Goal: Navigation & Orientation: Find specific page/section

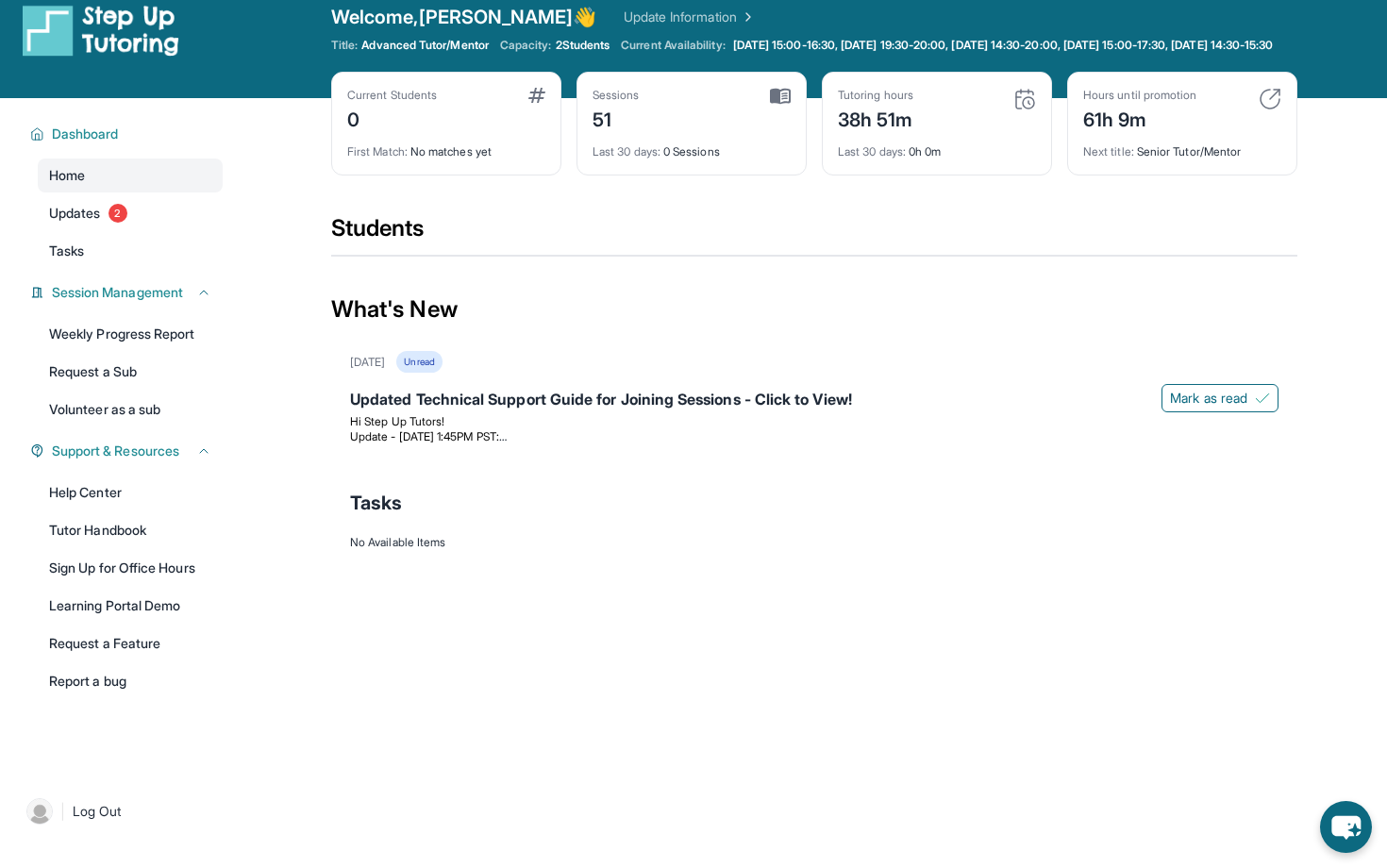
scroll to position [30, 0]
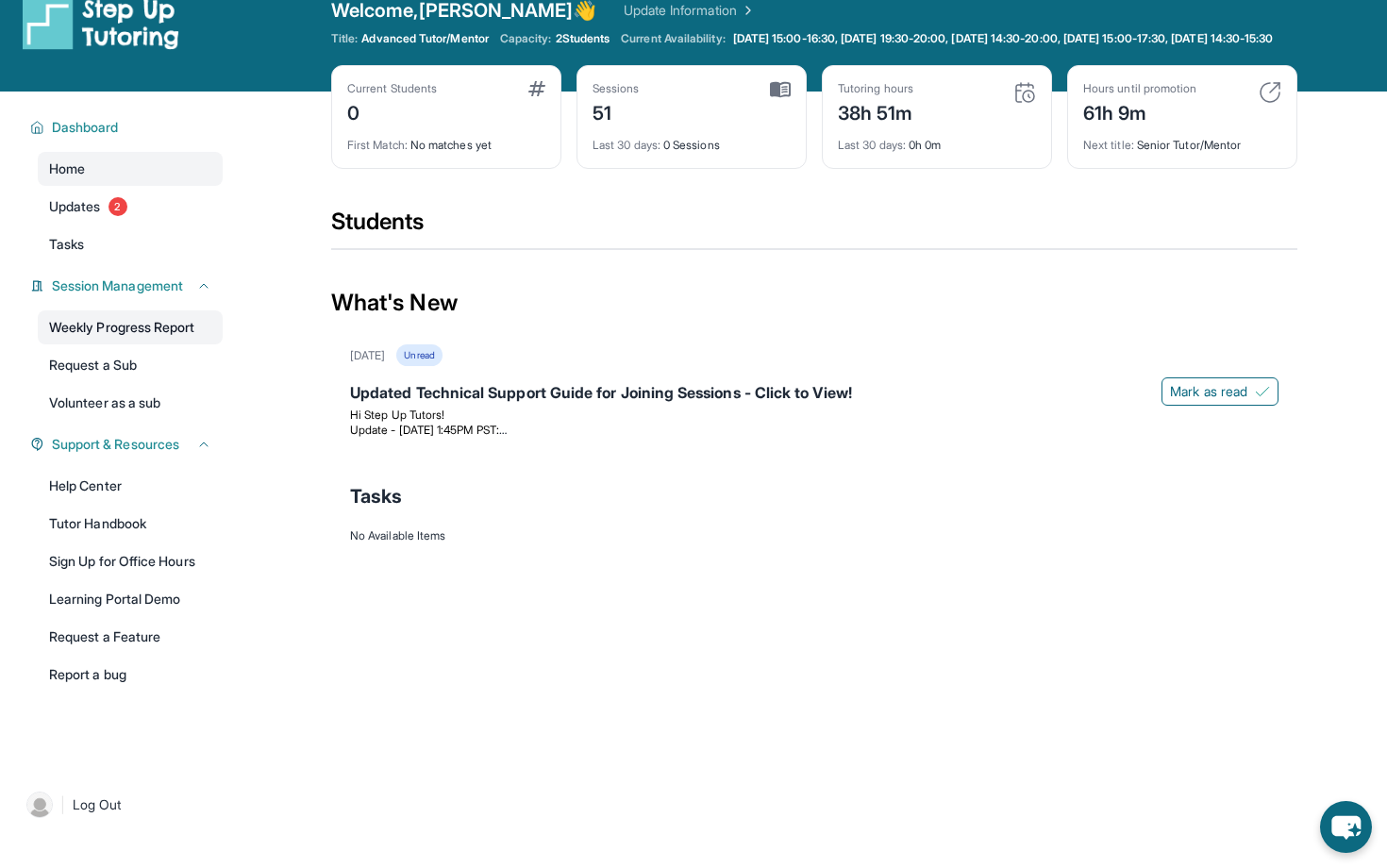
click at [150, 345] on link "Weekly Progress Report" at bounding box center [129, 326] width 185 height 33
click at [135, 224] on link "Updates 2" at bounding box center [129, 206] width 185 height 33
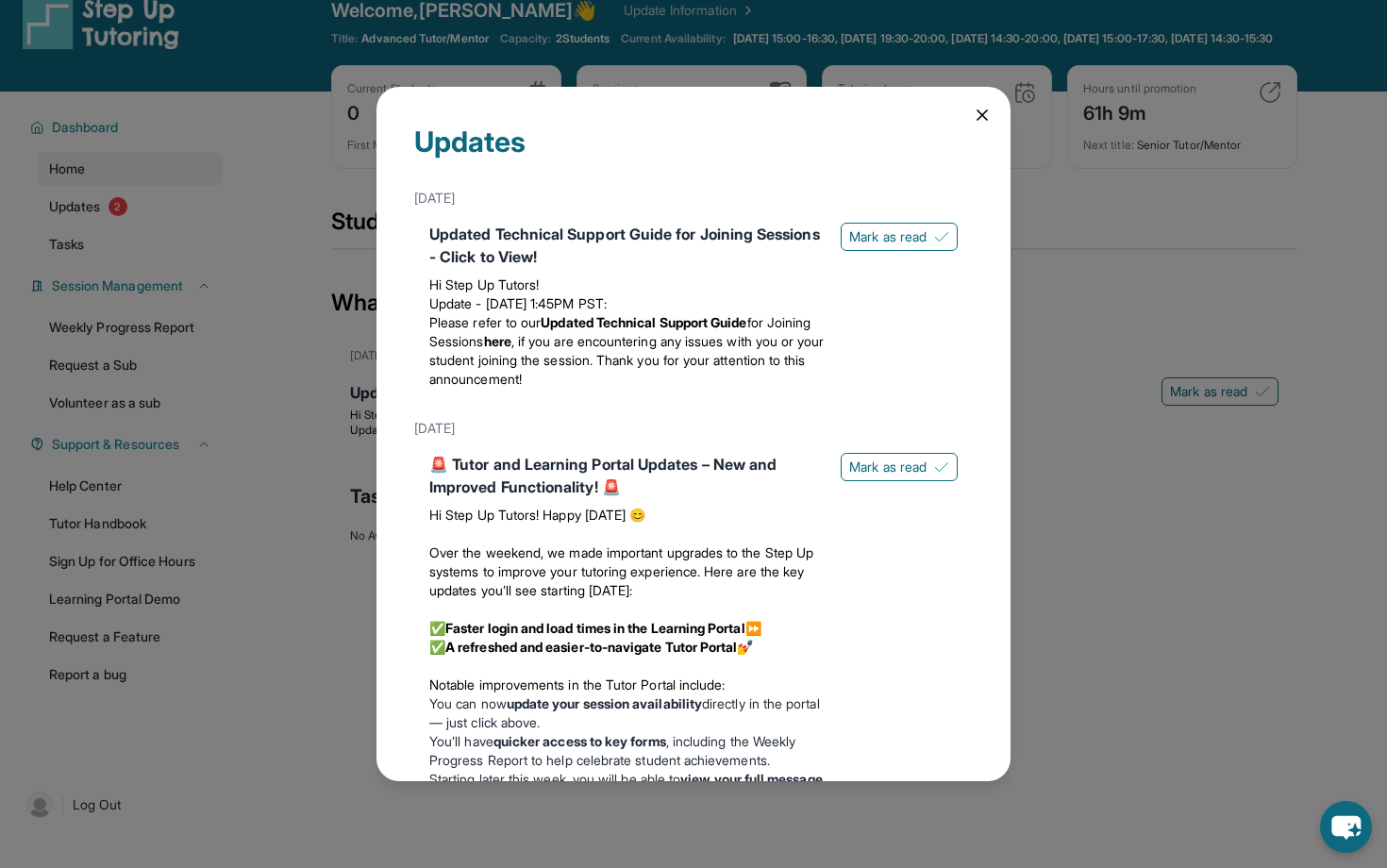
click at [980, 100] on div "Updates [DATE] Updated Technical Support Guide for Joining Sessions - Click to …" at bounding box center [693, 434] width 635 height 695
click at [979, 112] on icon at bounding box center [983, 115] width 10 height 10
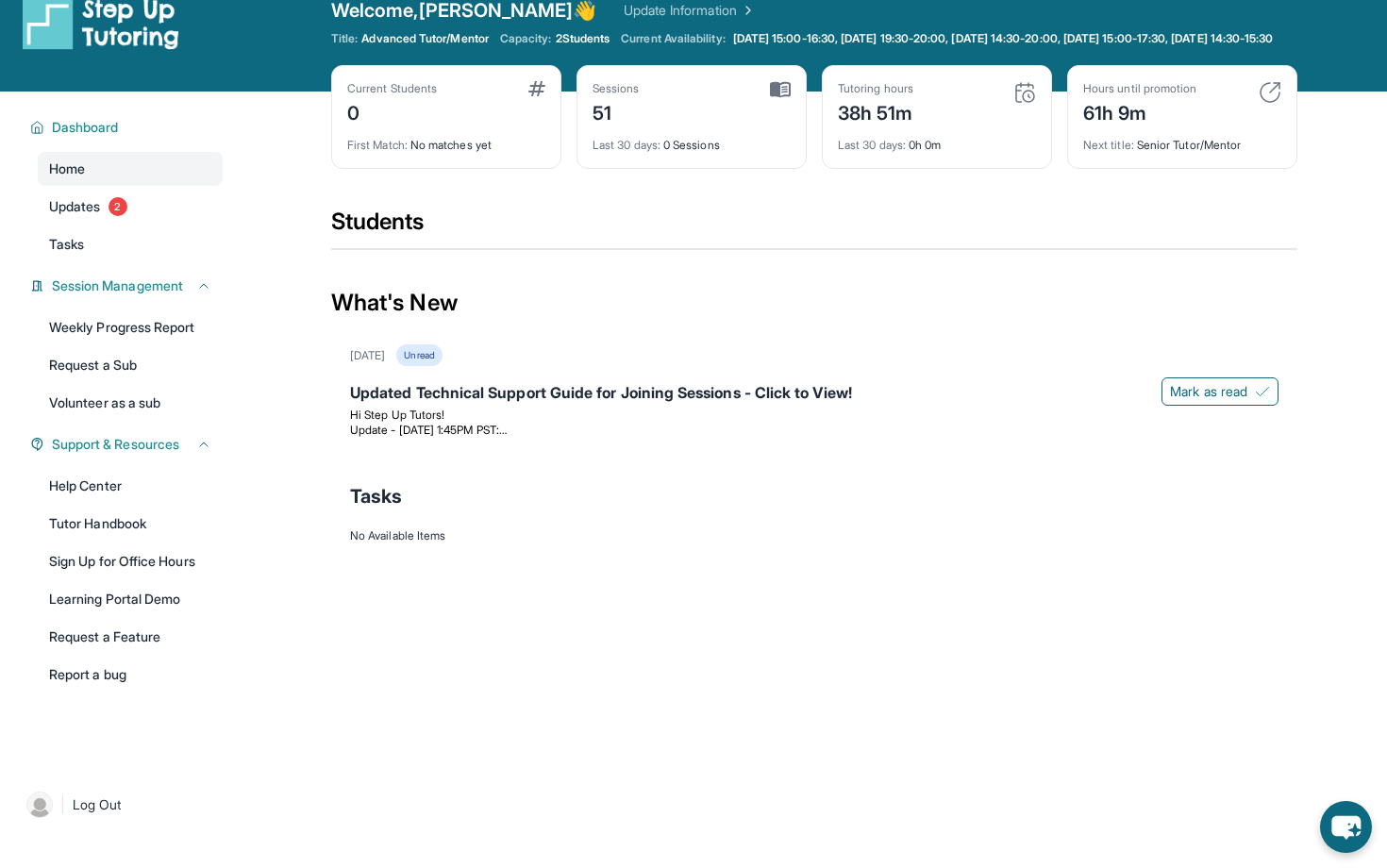
scroll to position [0, 0]
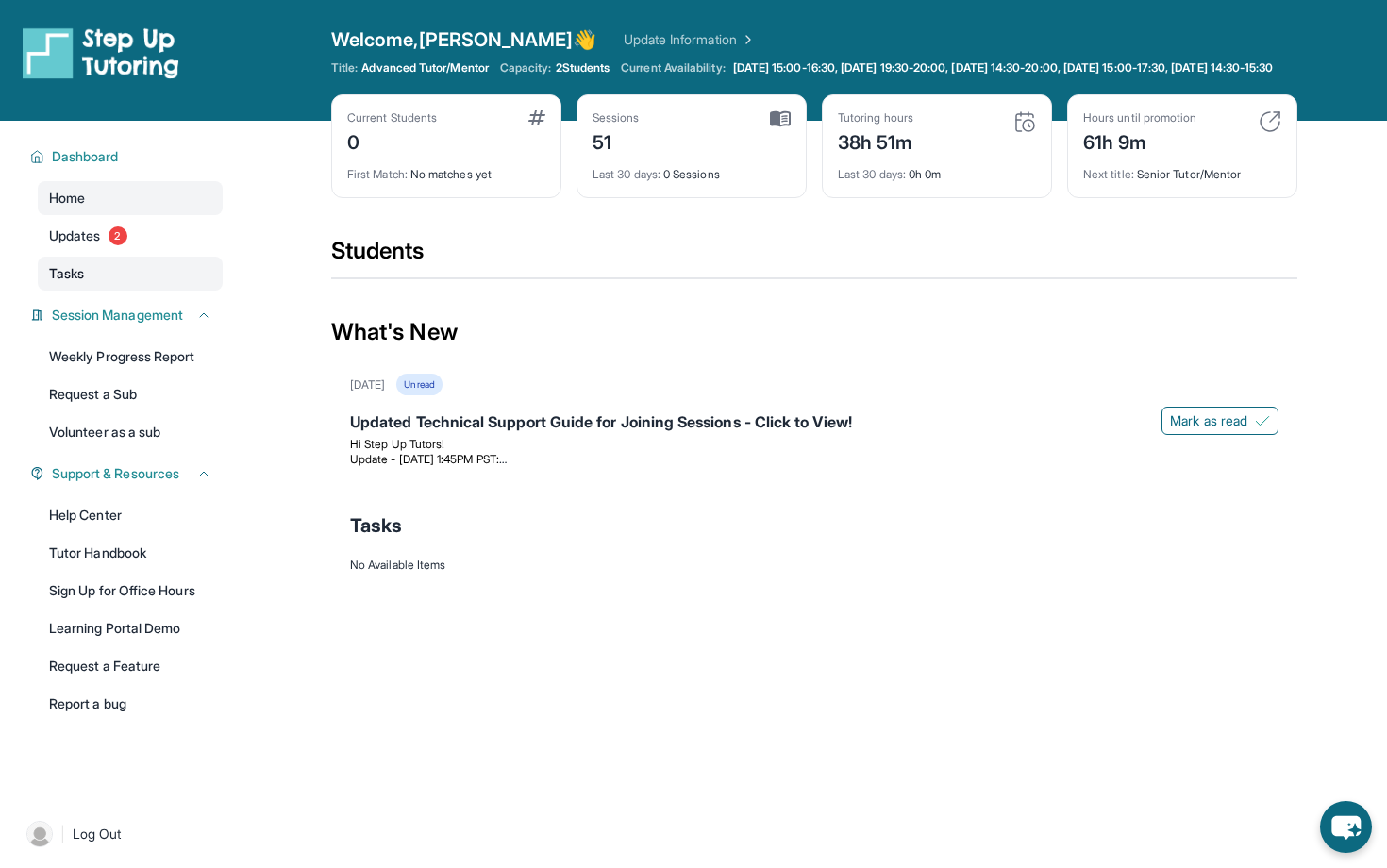
click at [126, 291] on link "Tasks" at bounding box center [129, 273] width 185 height 33
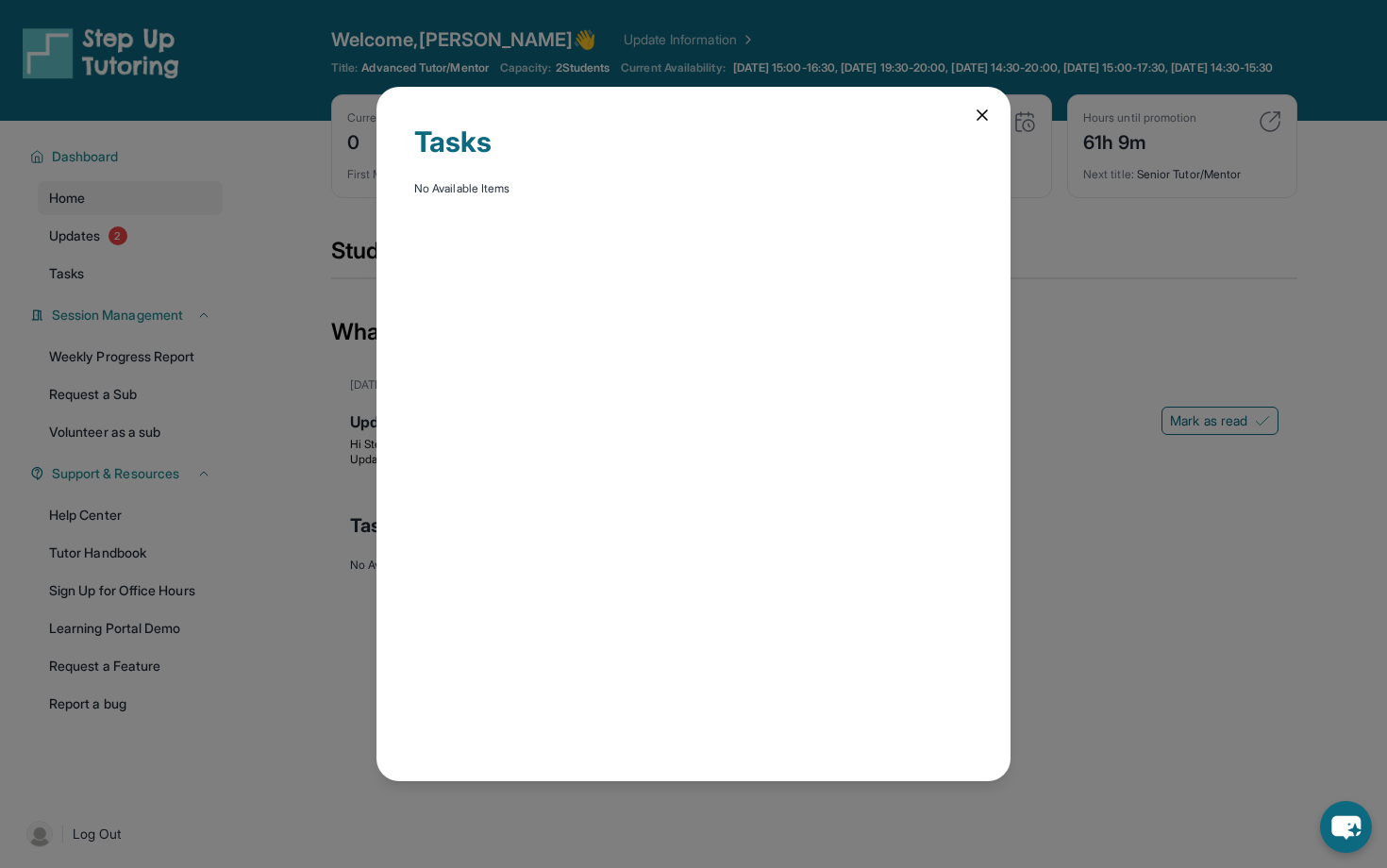
click at [338, 453] on div "Tasks No Available Items" at bounding box center [693, 434] width 1387 height 868
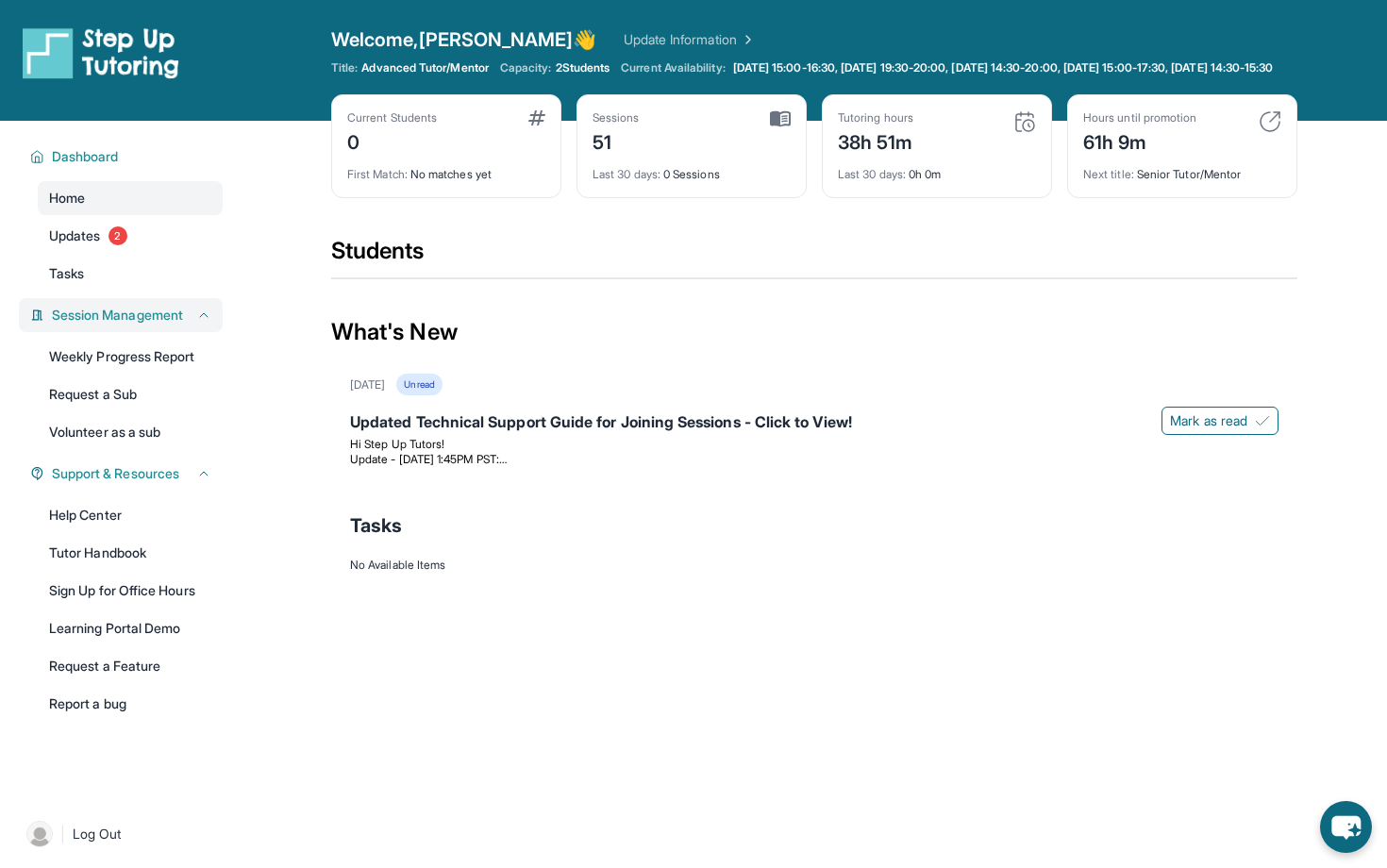
click at [117, 324] on span "Session Management" at bounding box center [117, 315] width 131 height 19
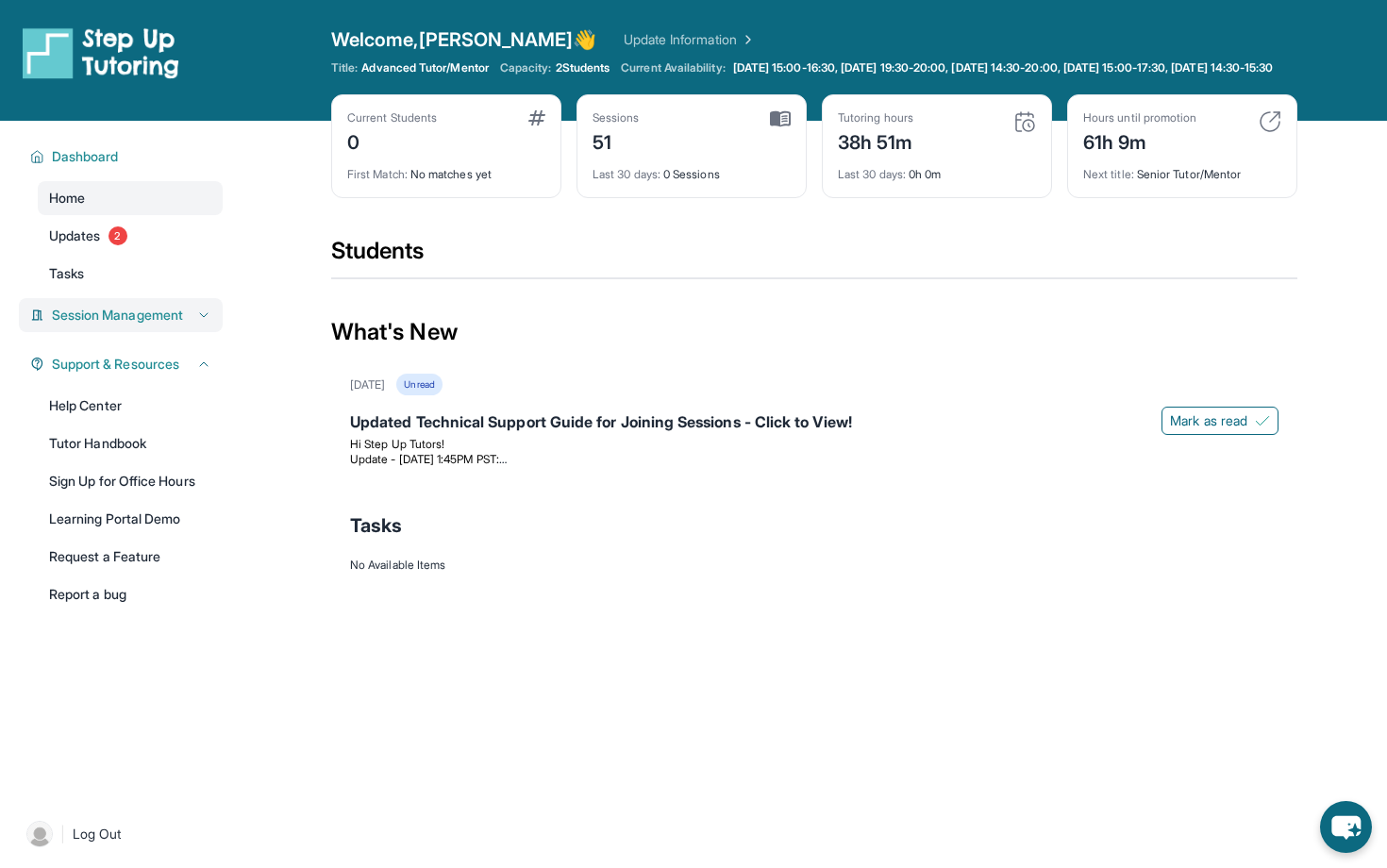
click at [118, 324] on span "Session Management" at bounding box center [117, 315] width 131 height 19
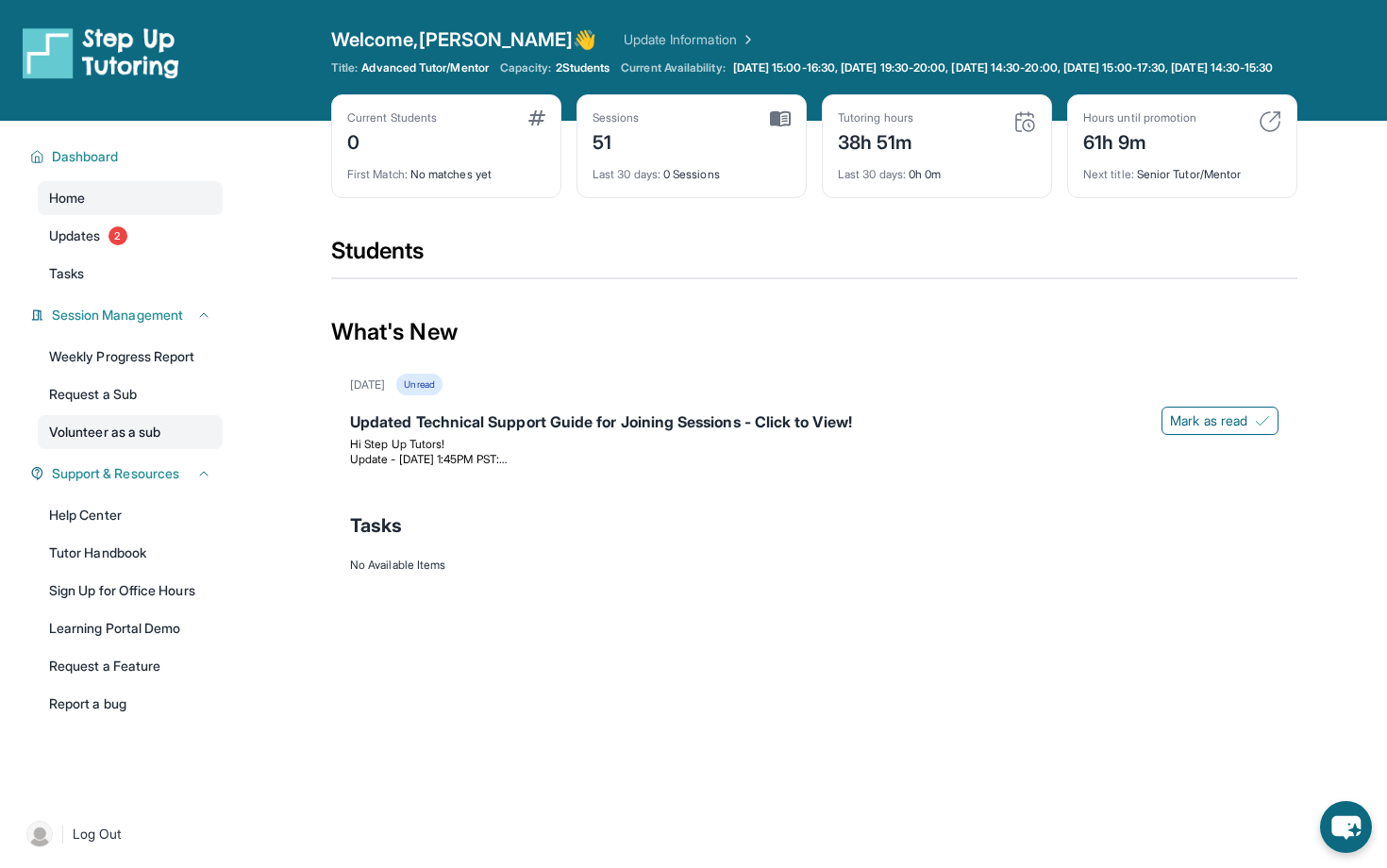
click at [107, 449] on link "Volunteer as a sub" at bounding box center [129, 432] width 185 height 33
